Goal: Download file/media

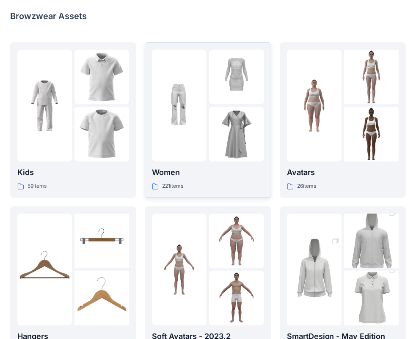
click at [212, 134] on img at bounding box center [236, 134] width 55 height 55
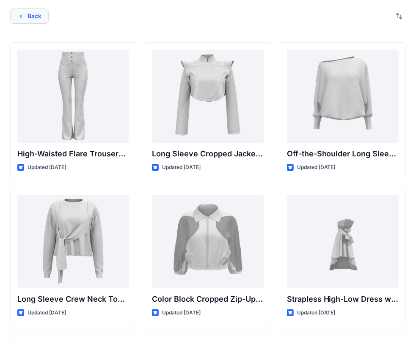
click at [19, 19] on icon "button" at bounding box center [20, 16] width 7 height 7
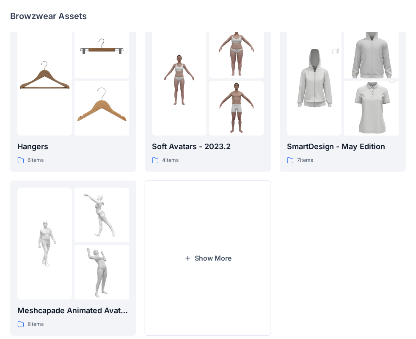
scroll to position [210, 0]
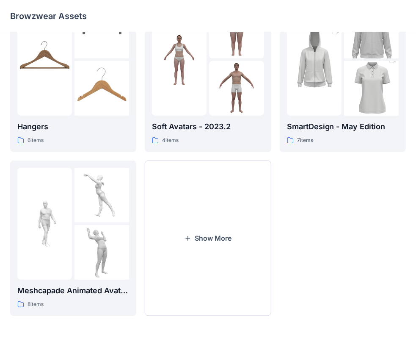
click at [199, 244] on button "Show More" at bounding box center [208, 238] width 126 height 155
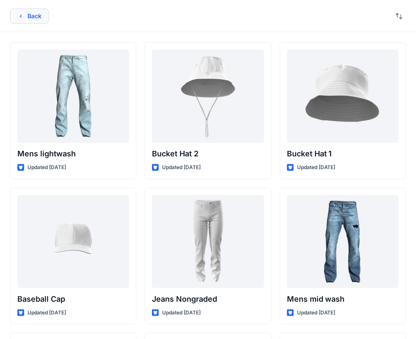
click at [25, 17] on button "Back" at bounding box center [29, 15] width 39 height 15
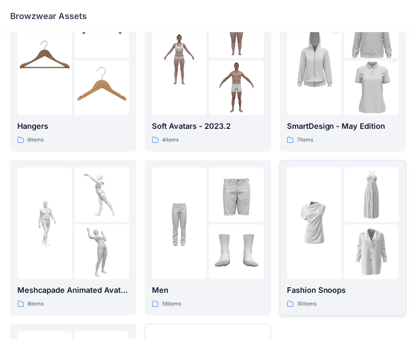
click at [362, 235] on img at bounding box center [371, 251] width 55 height 55
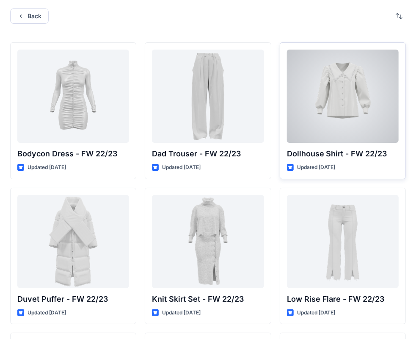
click at [308, 111] on div at bounding box center [343, 96] width 112 height 93
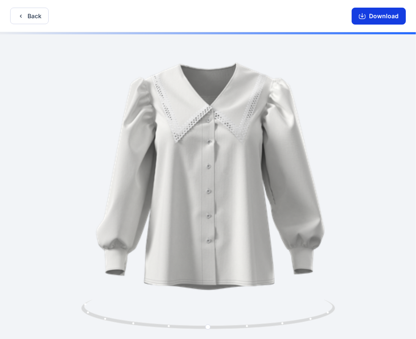
click at [379, 19] on button "Download" at bounding box center [379, 16] width 54 height 17
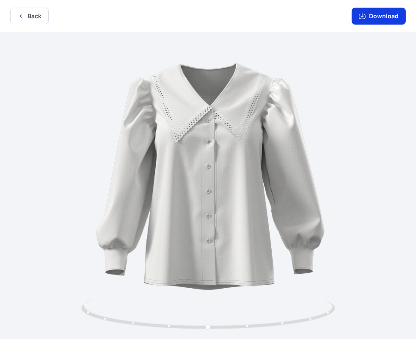
click at [361, 14] on icon "button" at bounding box center [362, 16] width 7 height 5
